Goal: Information Seeking & Learning: Find specific fact

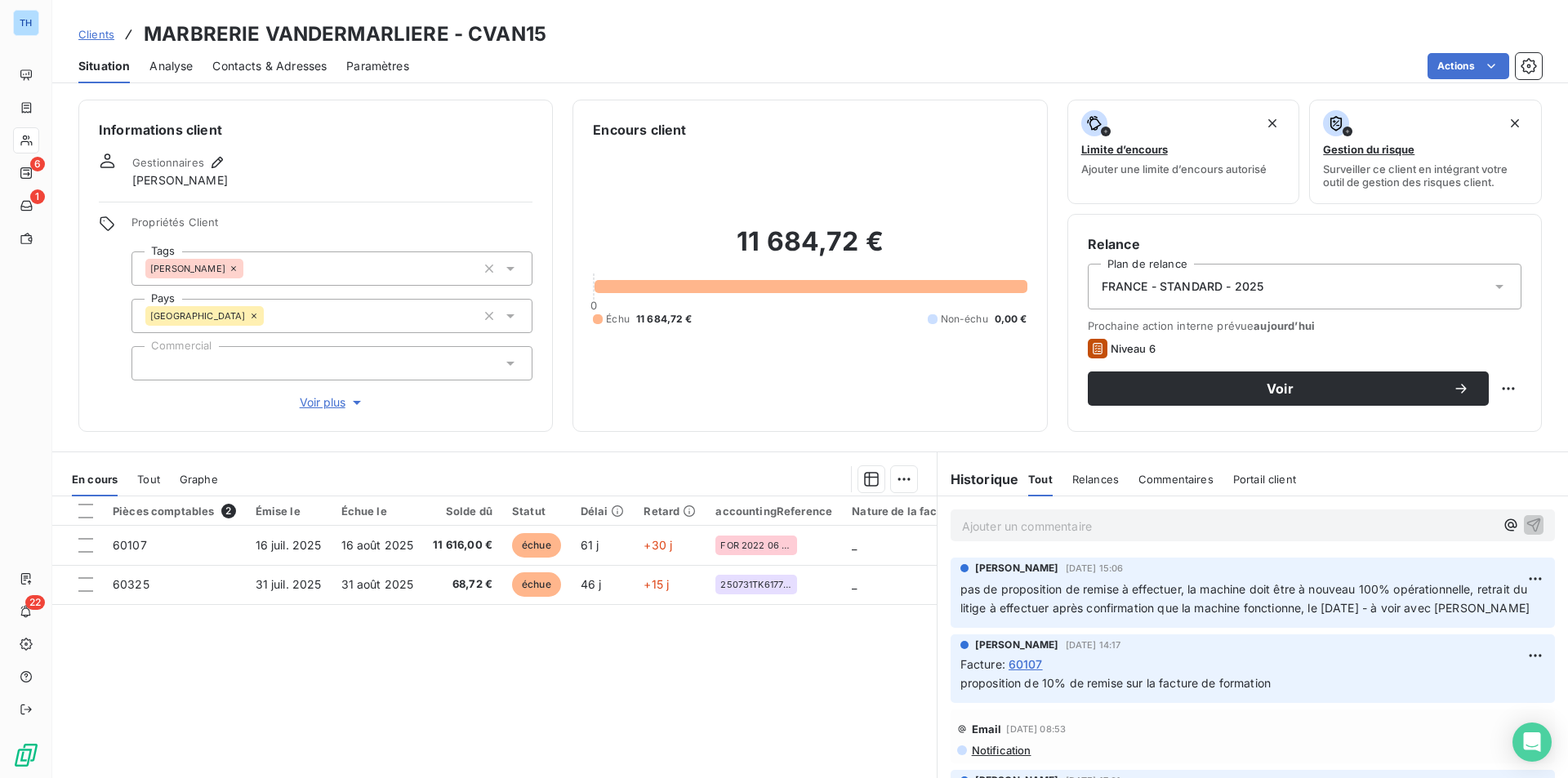
scroll to position [81, 0]
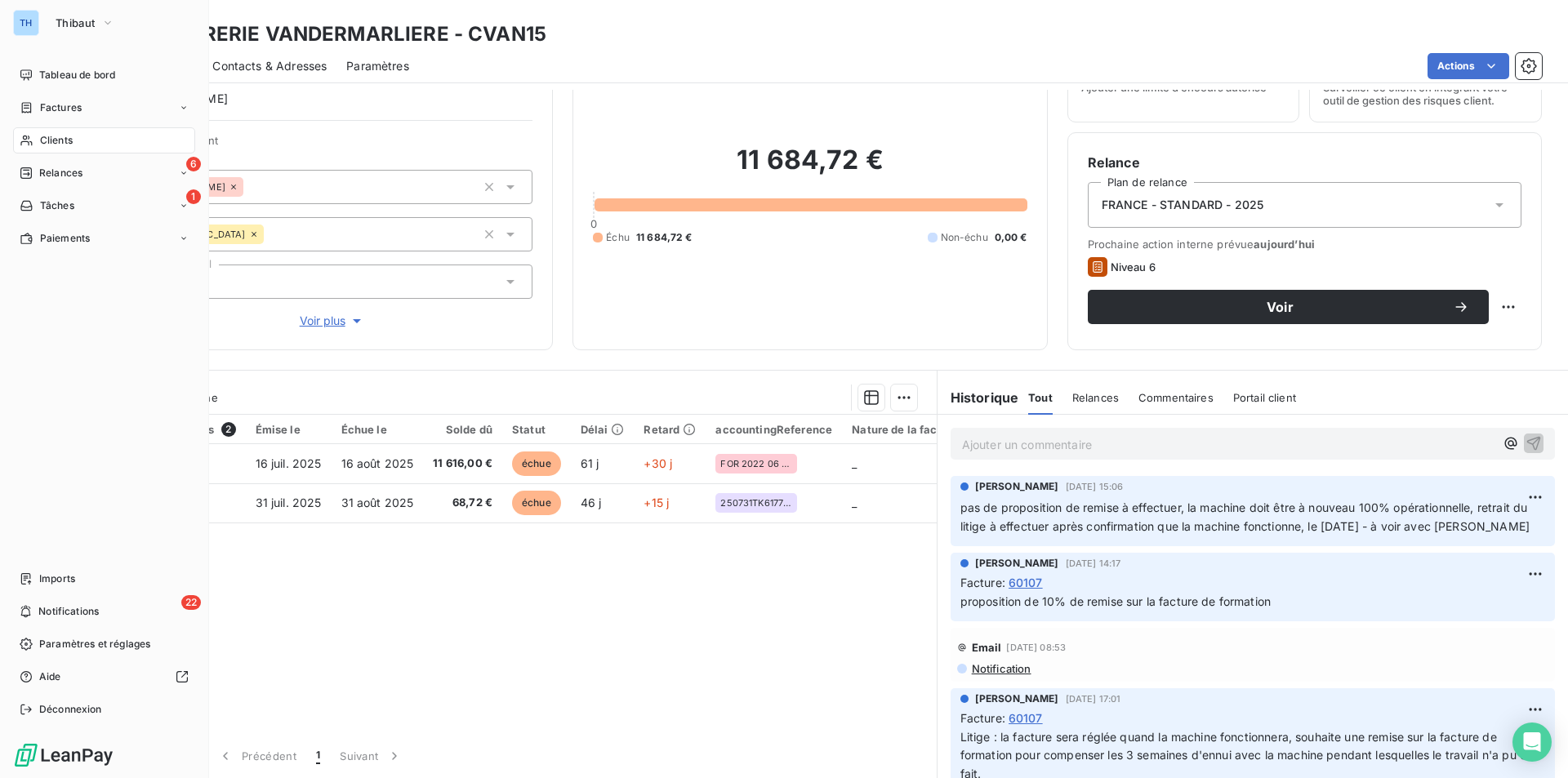
click at [61, 132] on div "Clients" at bounding box center [104, 140] width 182 height 26
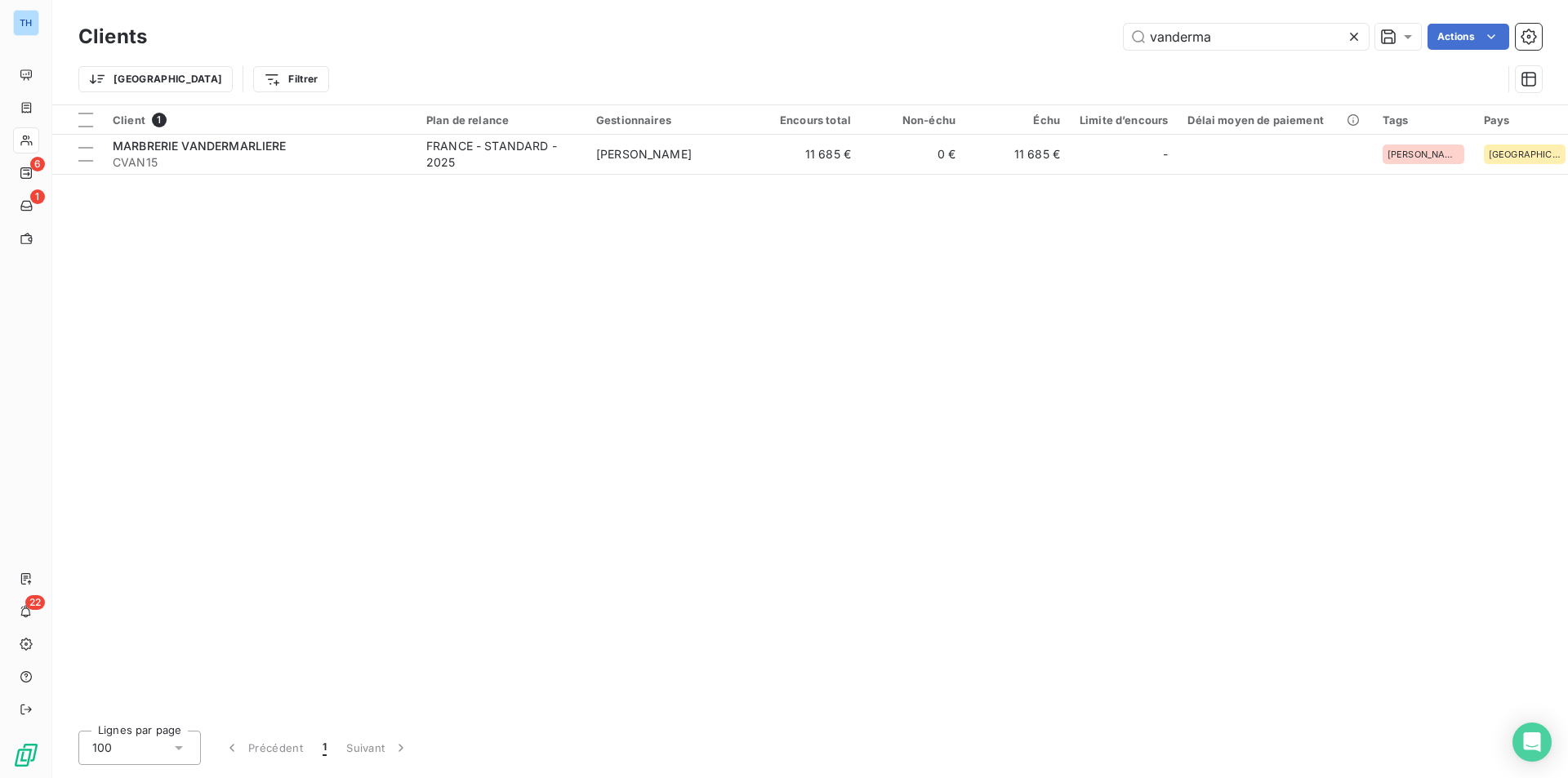
drag, startPoint x: 1231, startPoint y: 38, endPoint x: 1048, endPoint y: 30, distance: 183.2
click at [1051, 30] on div "vanderma Actions" at bounding box center [854, 36] width 1375 height 26
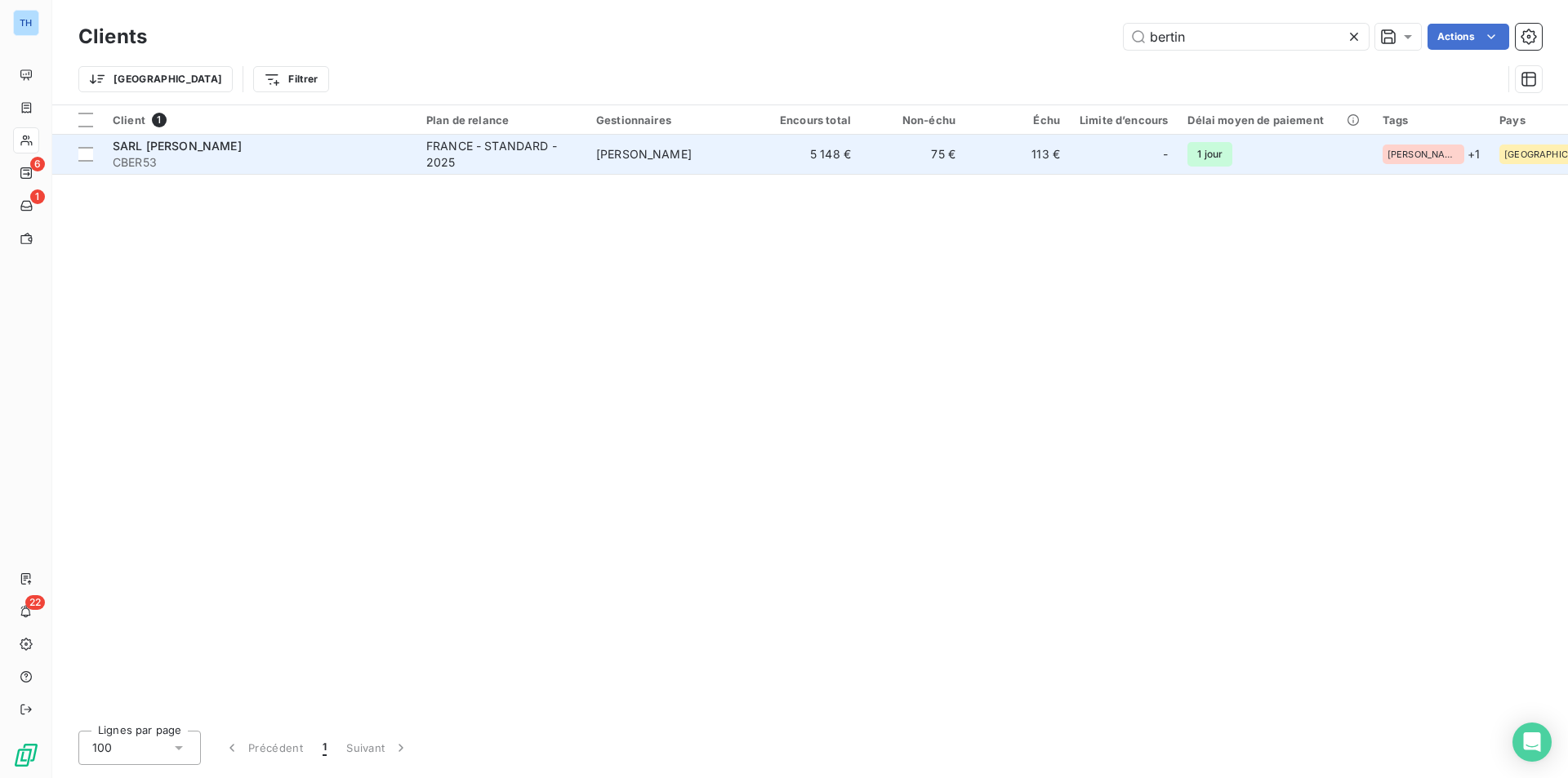
type input "bertin"
click at [785, 165] on td "5 148 €" at bounding box center [808, 154] width 105 height 39
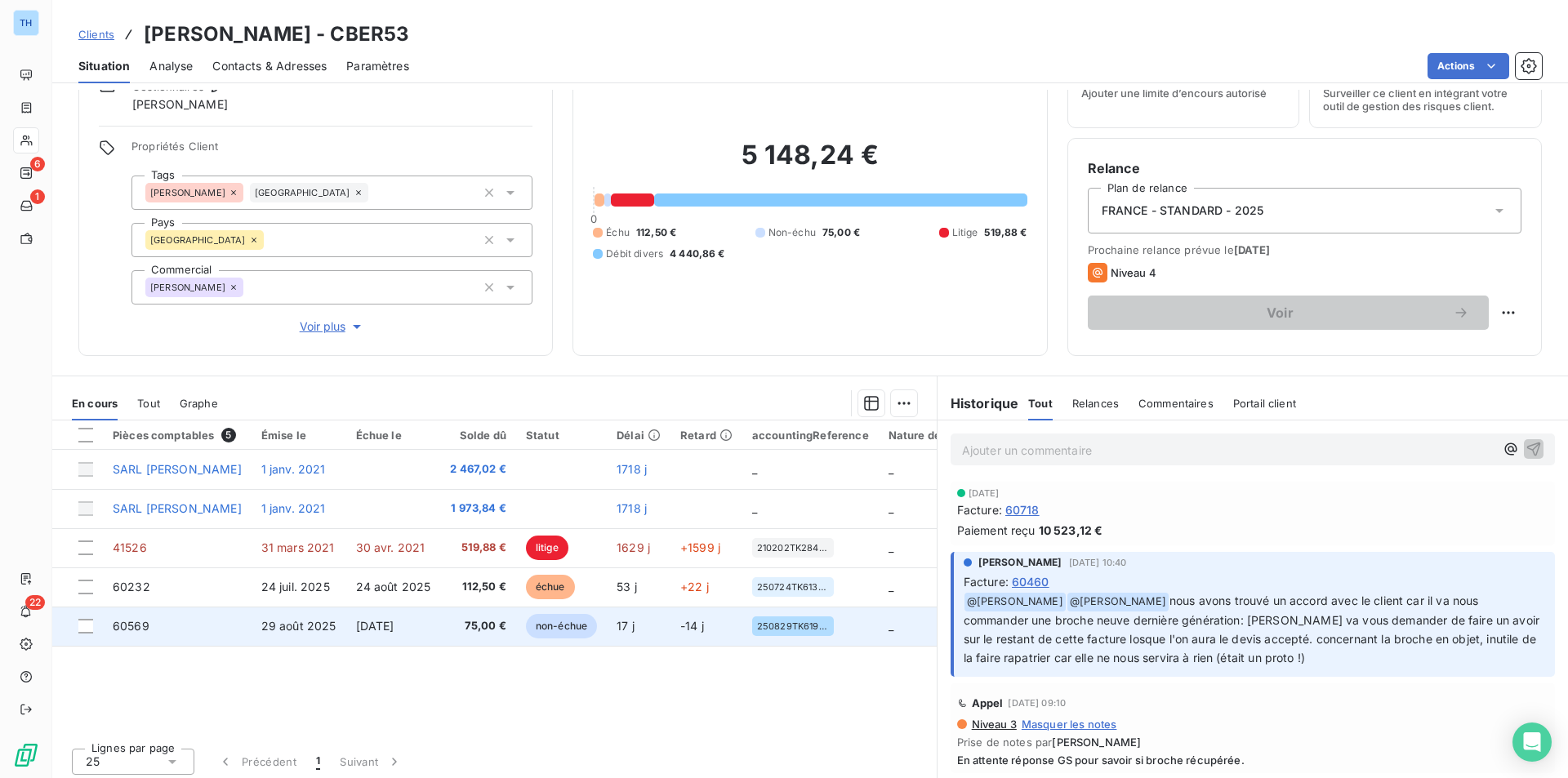
scroll to position [81, 0]
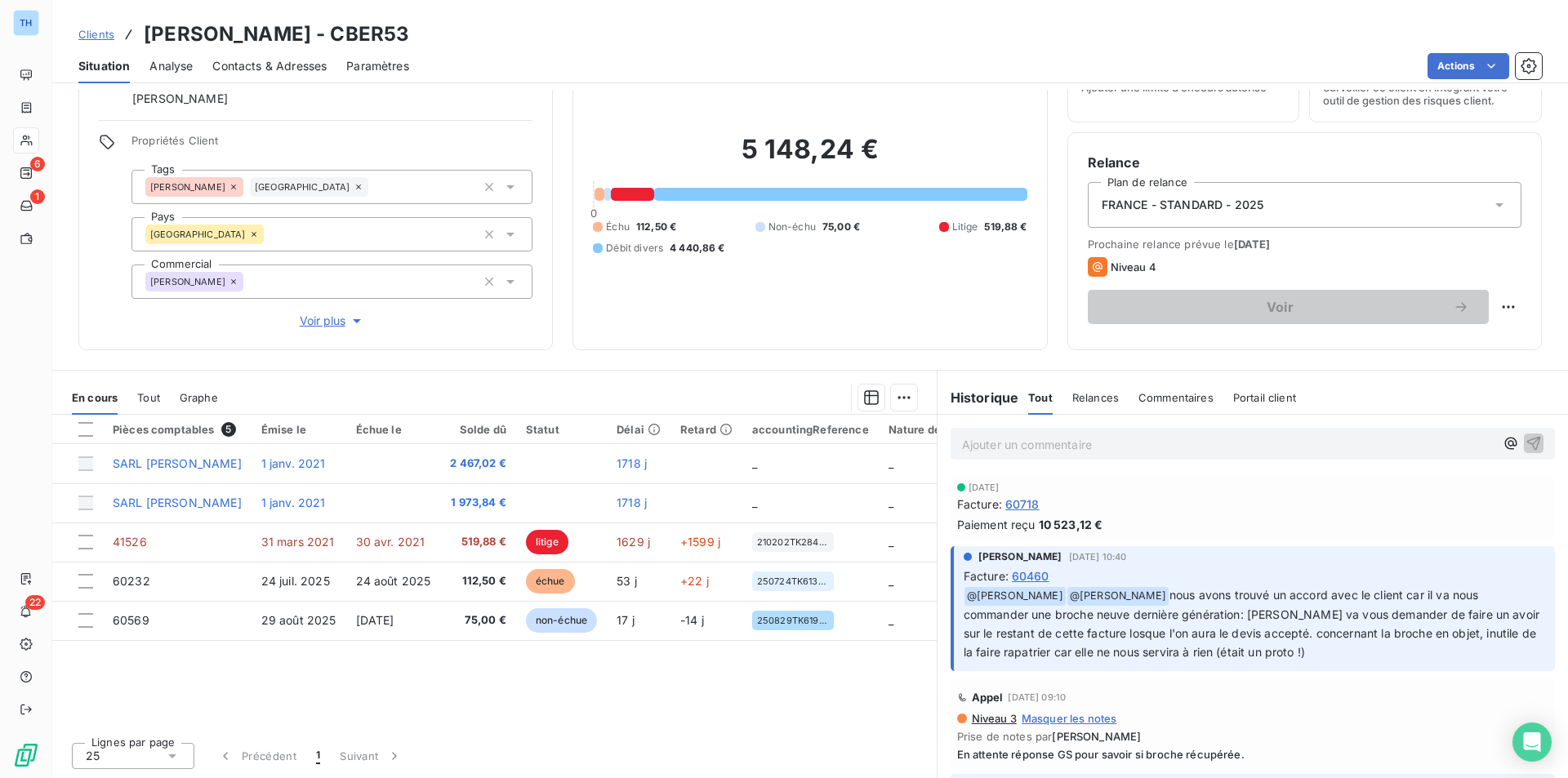
click at [1034, 578] on span "60460" at bounding box center [1031, 576] width 38 height 17
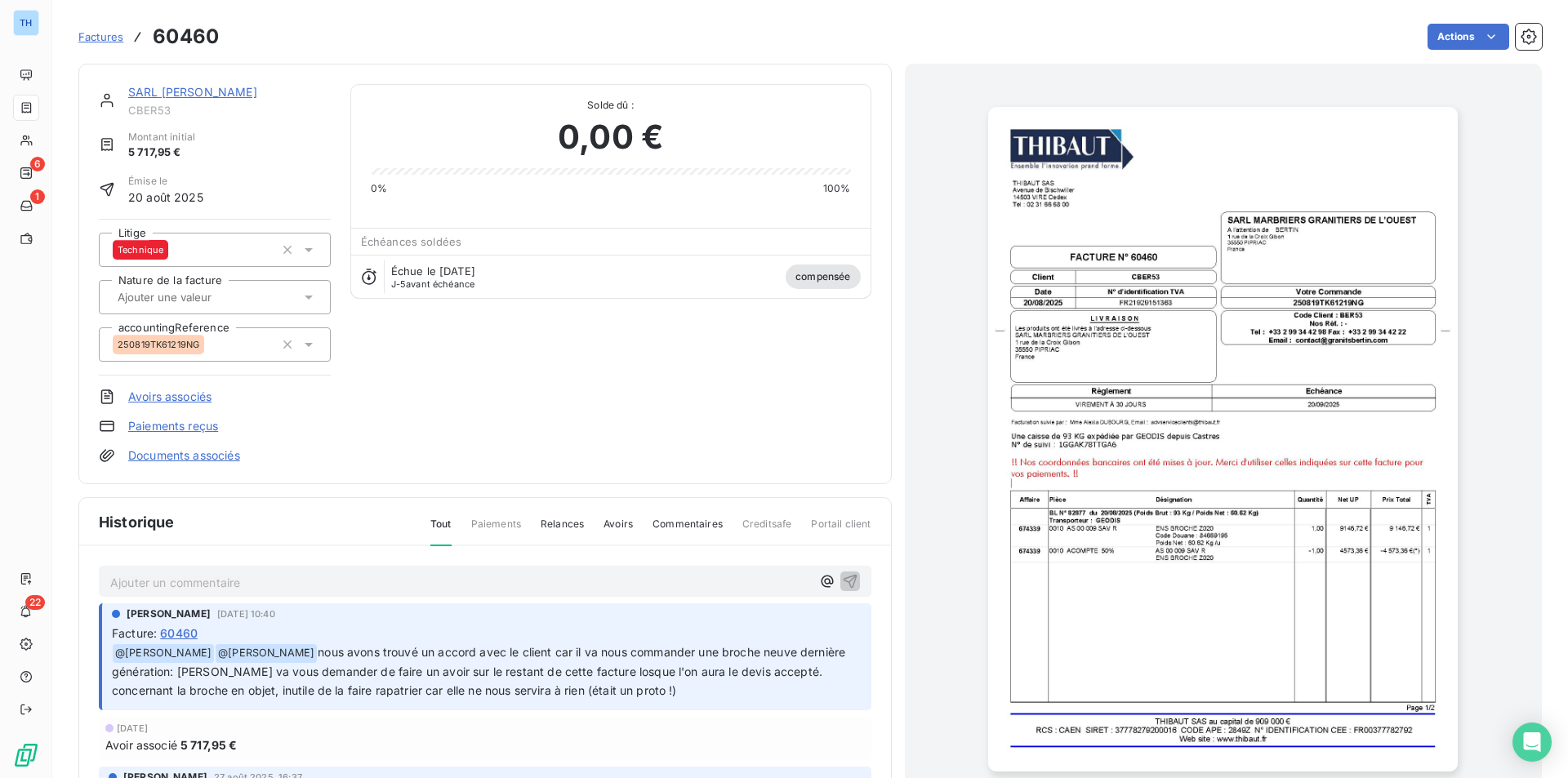
click at [171, 400] on link "Avoirs associés" at bounding box center [169, 397] width 83 height 16
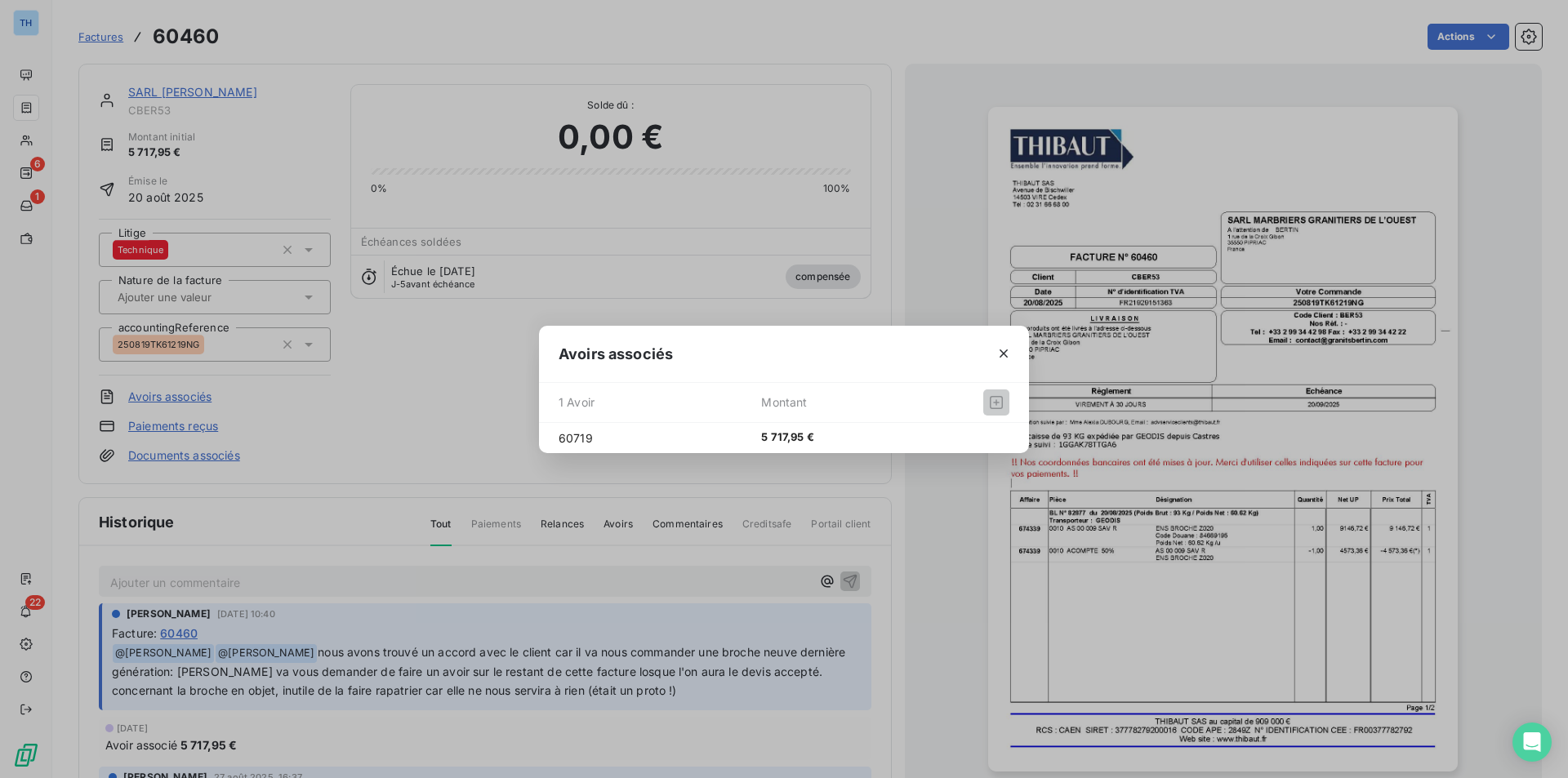
click at [208, 89] on div "Avoirs associés 1 Avoir Montant 60719 5 717,95 €" at bounding box center [784, 389] width 1568 height 778
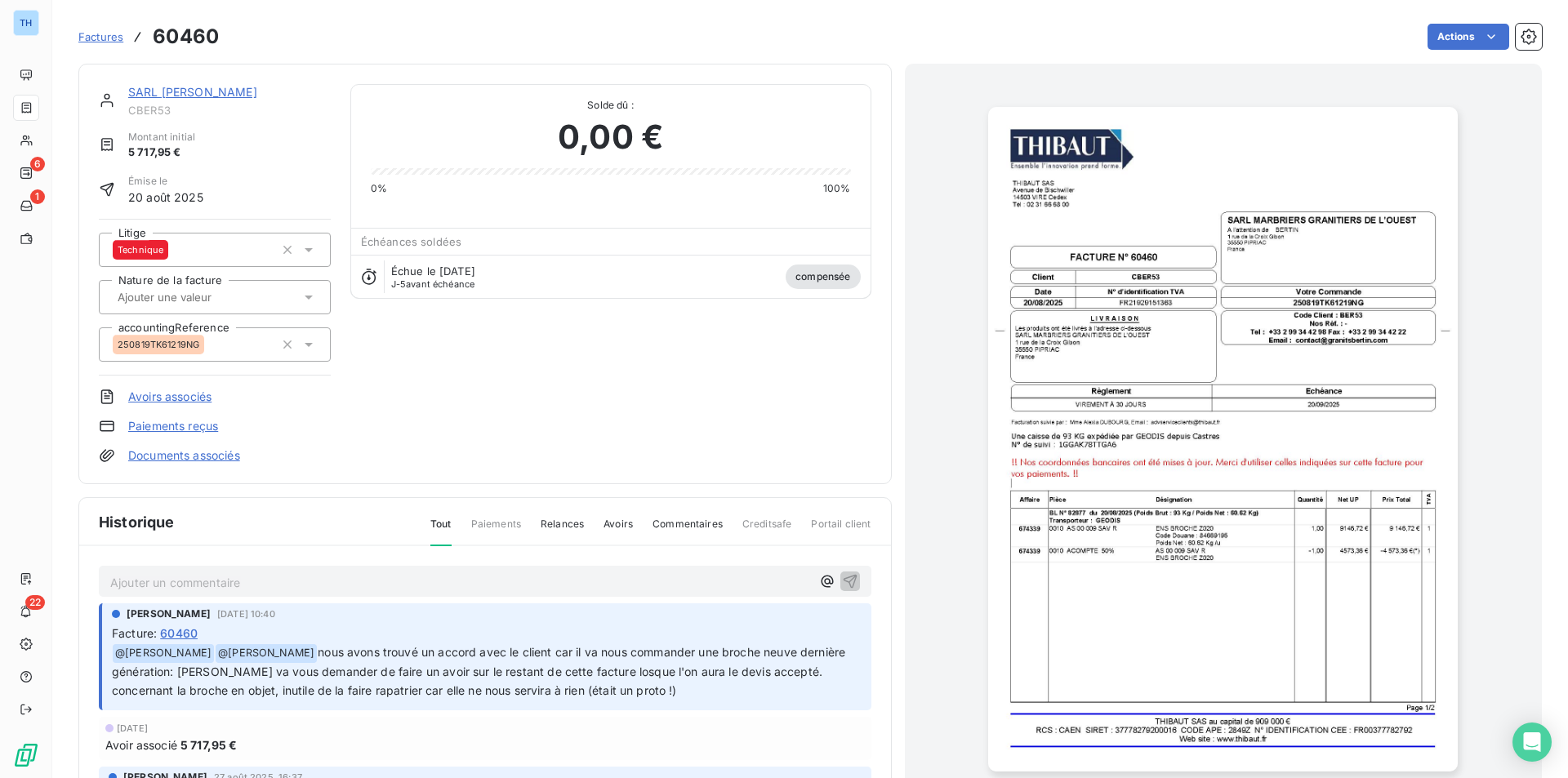
click at [208, 89] on link "SARL [PERSON_NAME]" at bounding box center [193, 92] width 129 height 14
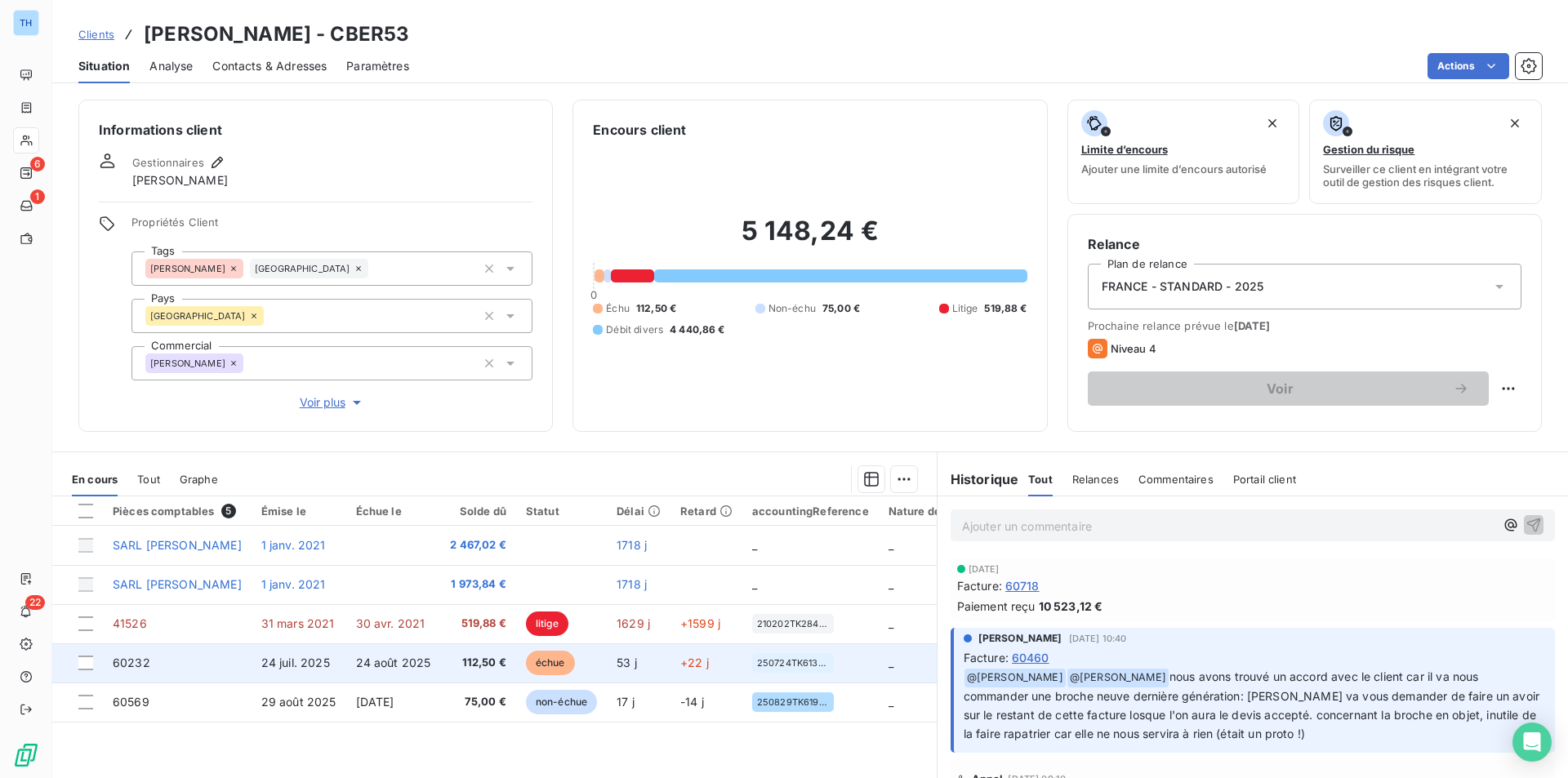
scroll to position [81, 0]
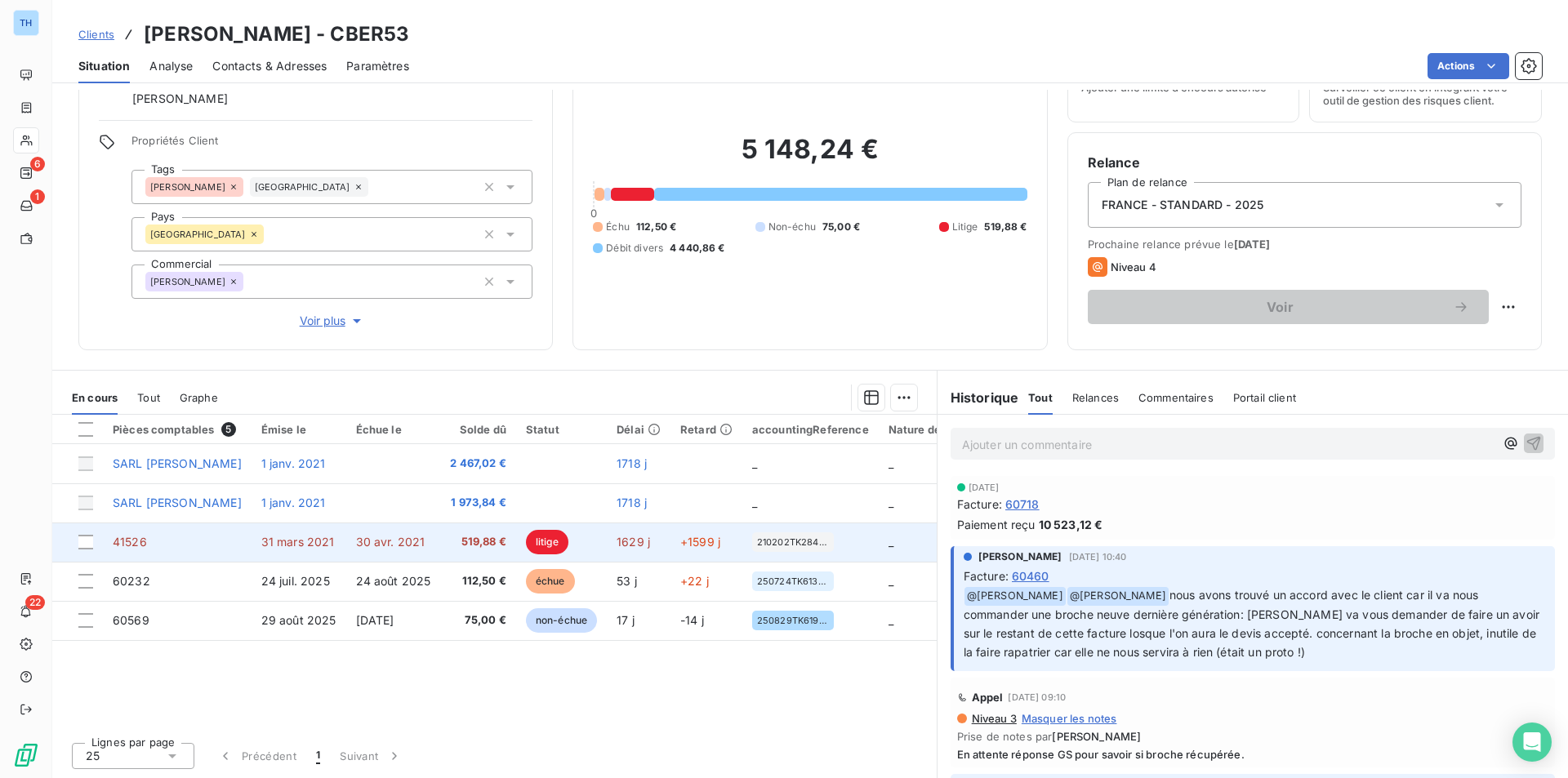
click at [434, 551] on td "30 avr. 2021" at bounding box center [394, 543] width 95 height 39
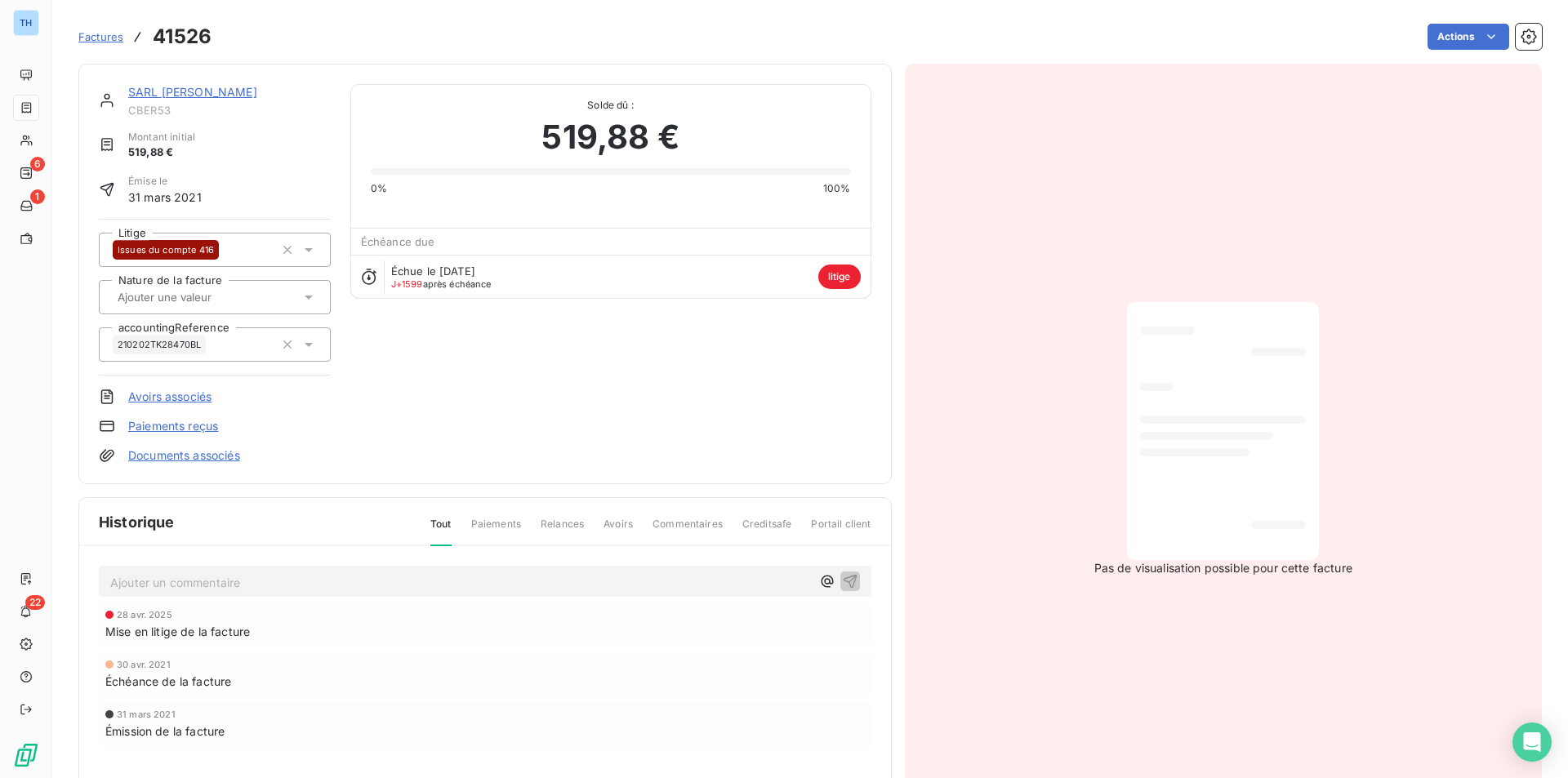
click at [228, 93] on link "SARL [PERSON_NAME]" at bounding box center [193, 92] width 129 height 14
